Goal: Information Seeking & Learning: Understand process/instructions

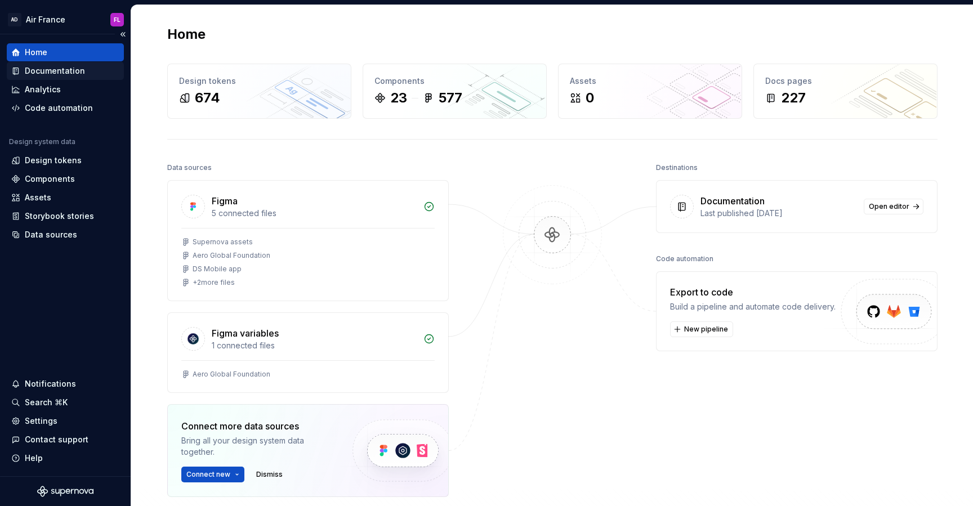
click at [70, 77] on div "Documentation" at bounding box center [65, 71] width 117 height 18
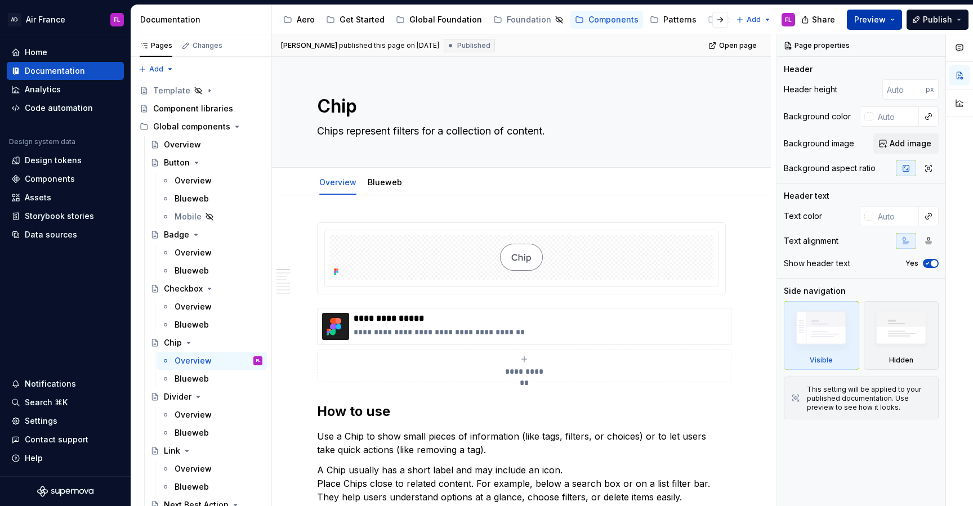
click at [894, 19] on button "Preview" at bounding box center [874, 20] width 55 height 20
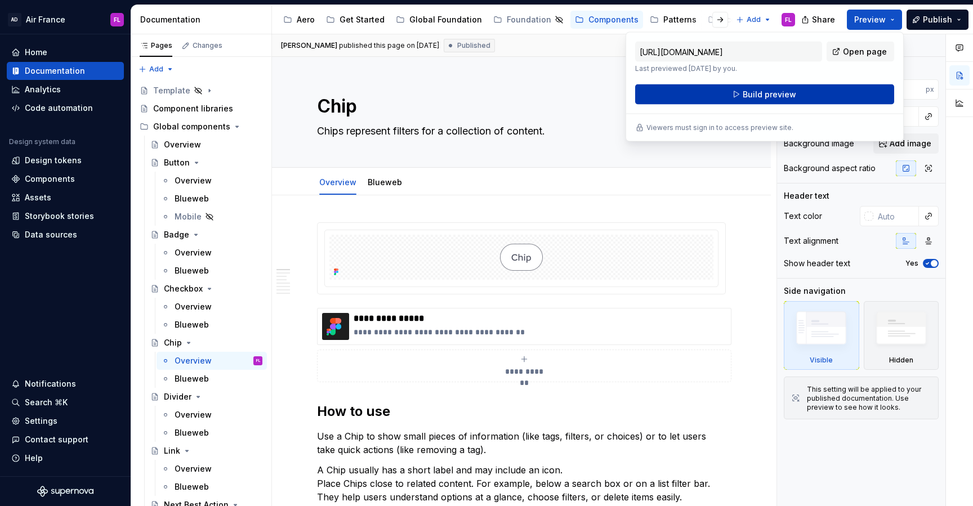
click at [818, 93] on button "Build preview" at bounding box center [764, 94] width 259 height 20
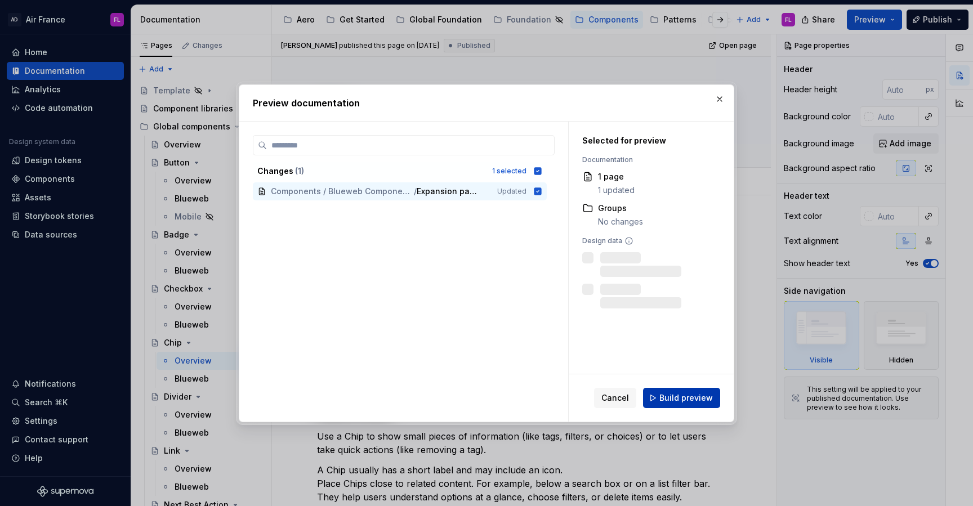
click at [685, 401] on span "Build preview" at bounding box center [685, 397] width 53 height 11
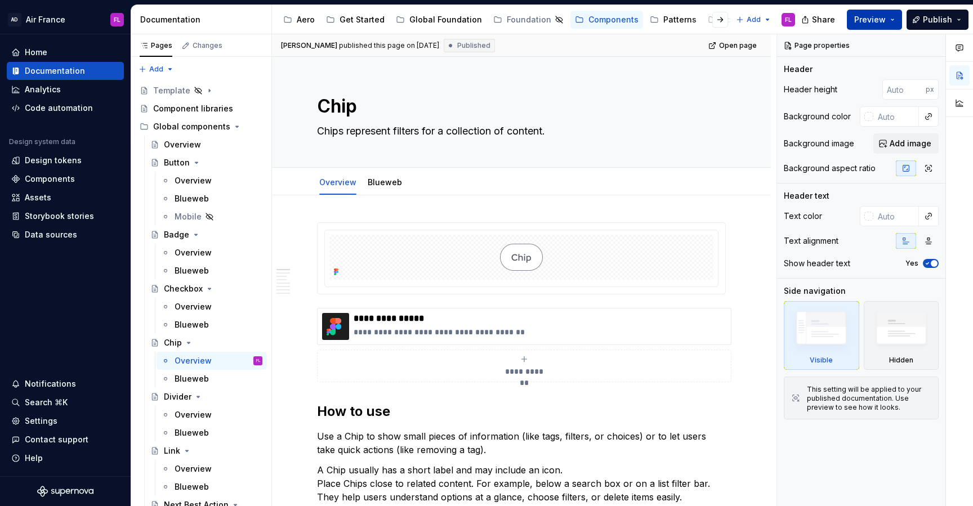
click at [894, 21] on button "Preview" at bounding box center [874, 20] width 55 height 20
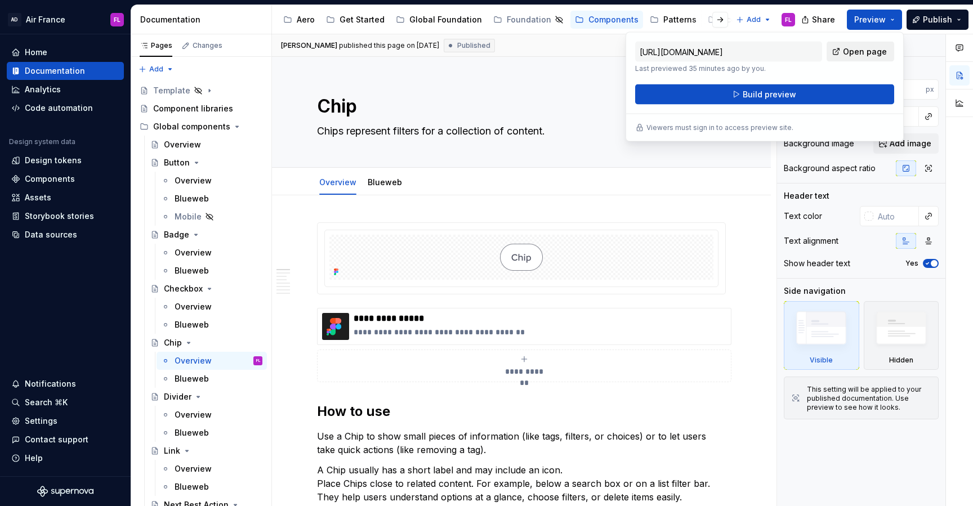
click at [855, 51] on span "Open page" at bounding box center [865, 51] width 44 height 11
click at [755, 44] on input "[URL][DOMAIN_NAME]" at bounding box center [728, 52] width 187 height 20
click at [755, 47] on input "[URL][DOMAIN_NAME]" at bounding box center [728, 52] width 187 height 20
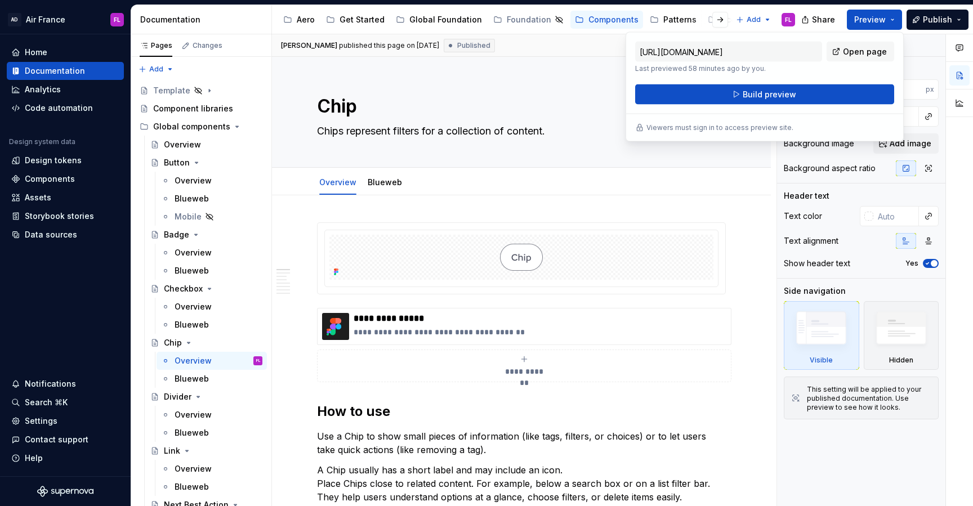
type textarea "*"
